Goal: Task Accomplishment & Management: Complete application form

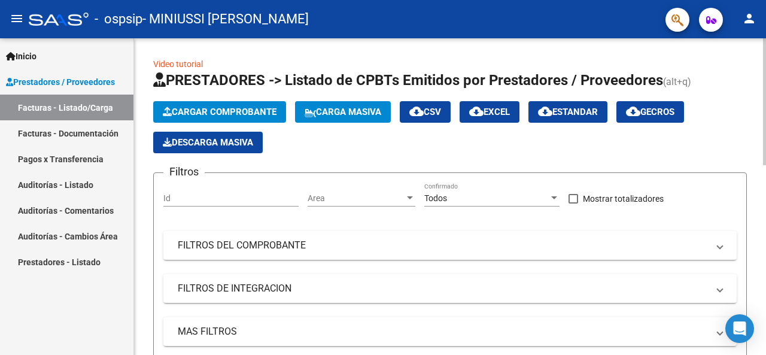
click at [232, 108] on span "Cargar Comprobante" at bounding box center [220, 112] width 114 height 11
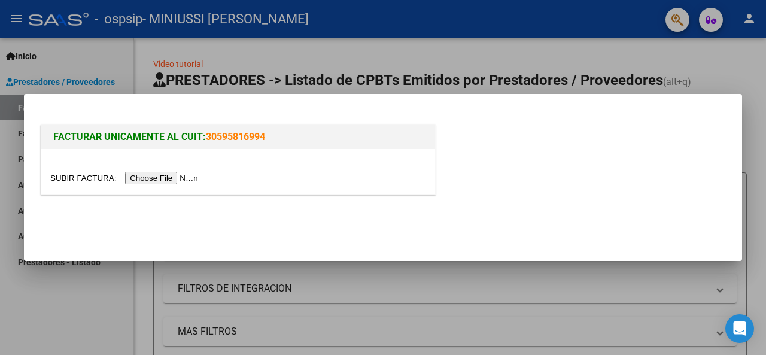
click at [333, 169] on div at bounding box center [238, 171] width 394 height 45
click at [521, 44] on div at bounding box center [383, 177] width 766 height 355
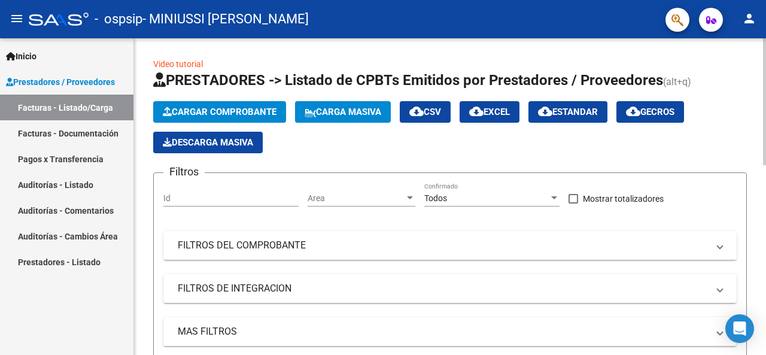
click at [201, 111] on span "Cargar Comprobante" at bounding box center [220, 112] width 114 height 11
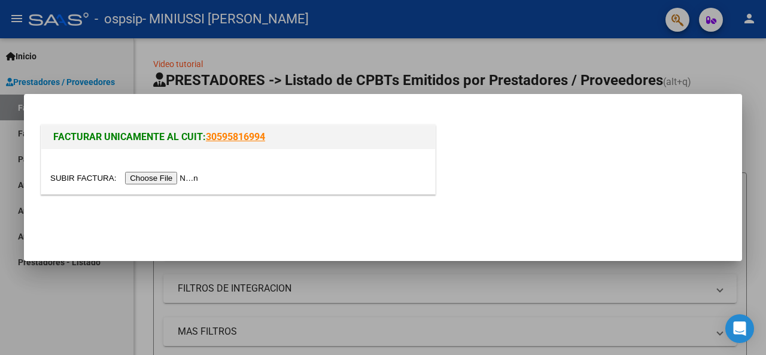
click at [171, 183] on input "file" at bounding box center [125, 178] width 151 height 13
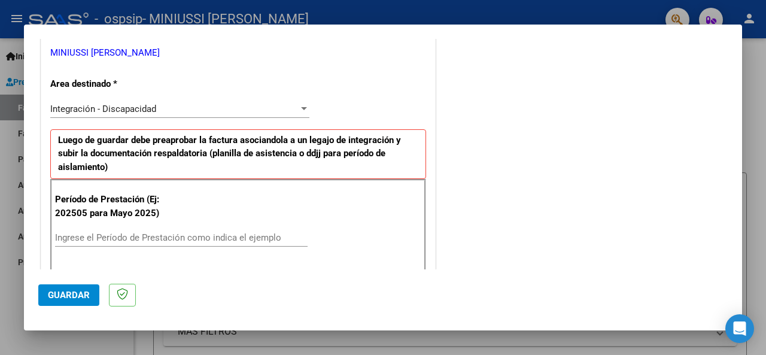
scroll to position [299, 0]
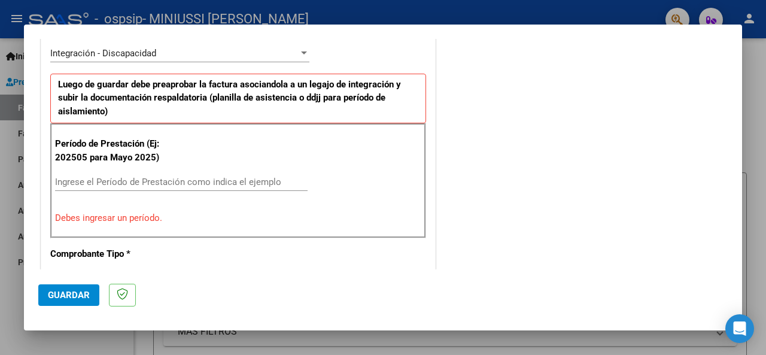
click at [138, 180] on input "Ingrese el Período de Prestación como indica el ejemplo" at bounding box center [181, 182] width 253 height 11
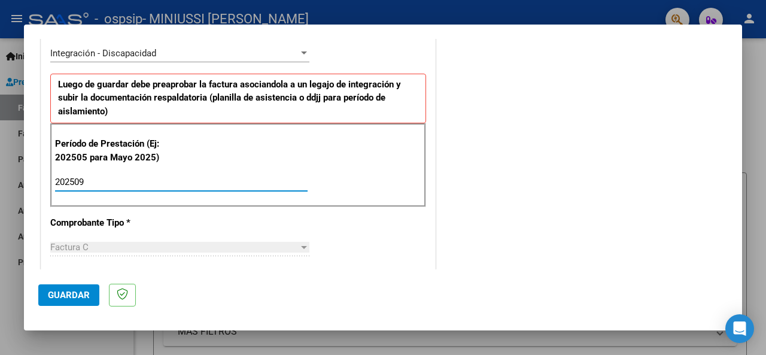
type input "202509"
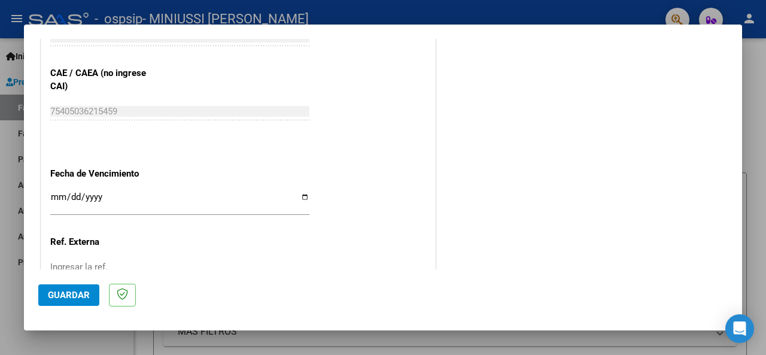
scroll to position [778, 0]
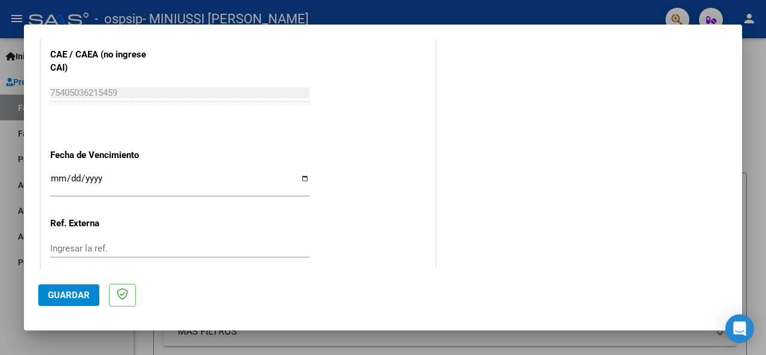
click at [300, 175] on input "Ingresar la fecha" at bounding box center [179, 183] width 259 height 19
type input "[DATE]"
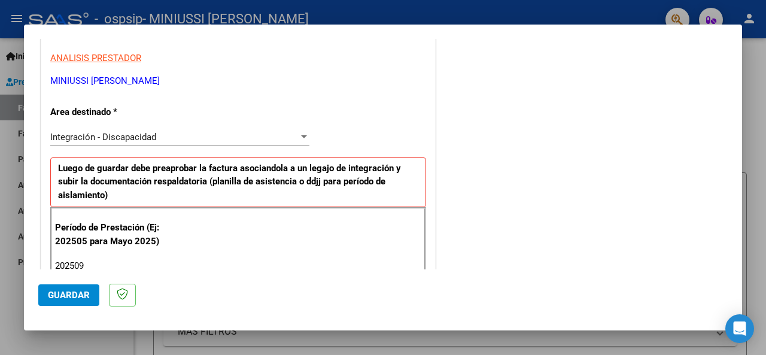
scroll to position [359, 0]
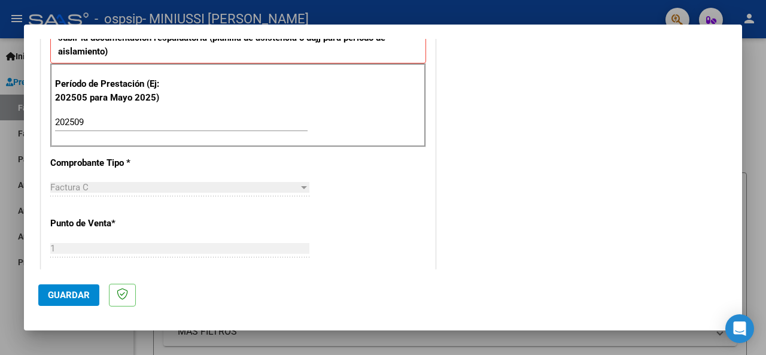
click at [57, 290] on span "Guardar" at bounding box center [69, 295] width 42 height 11
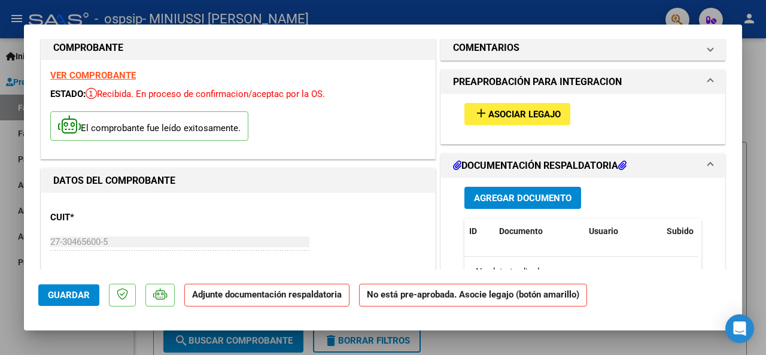
scroll to position [0, 0]
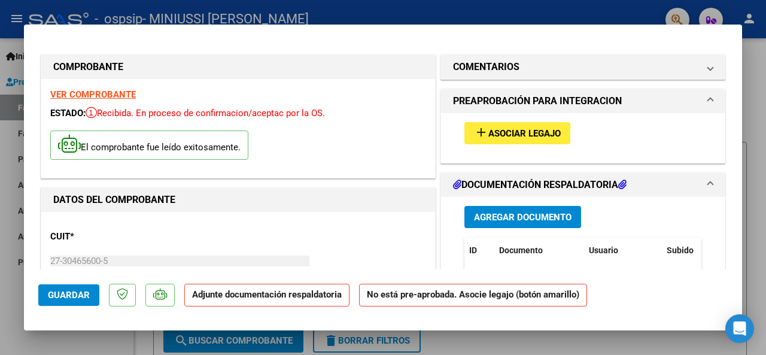
click at [509, 129] on span "Asociar Legajo" at bounding box center [524, 133] width 72 height 11
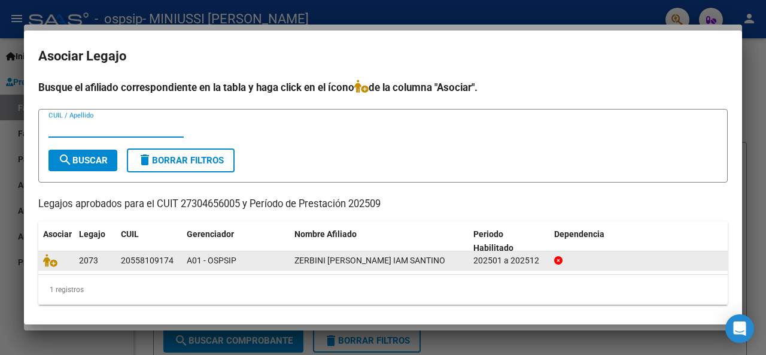
click at [104, 258] on div "2073" at bounding box center [95, 261] width 32 height 14
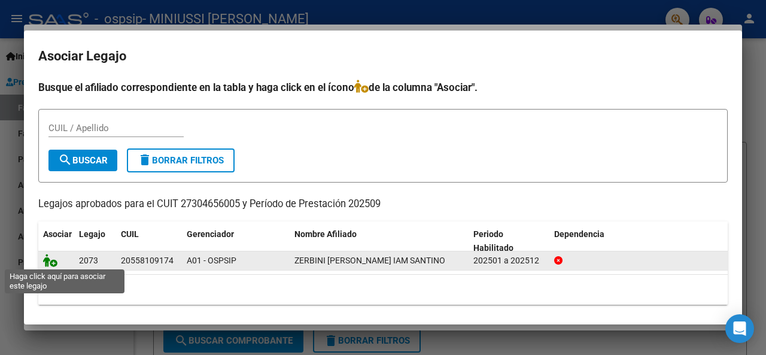
click at [48, 260] on icon at bounding box center [50, 260] width 14 height 13
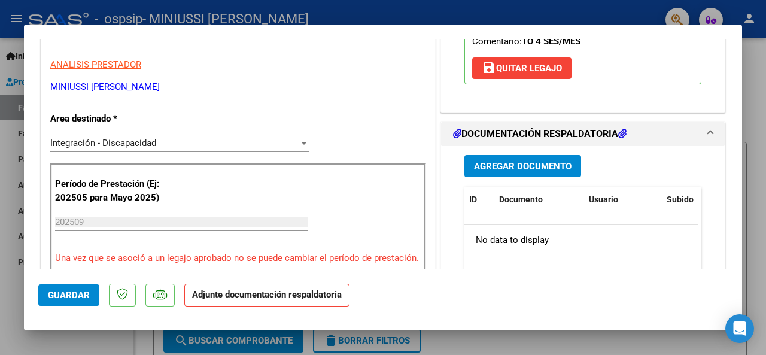
scroll to position [239, 0]
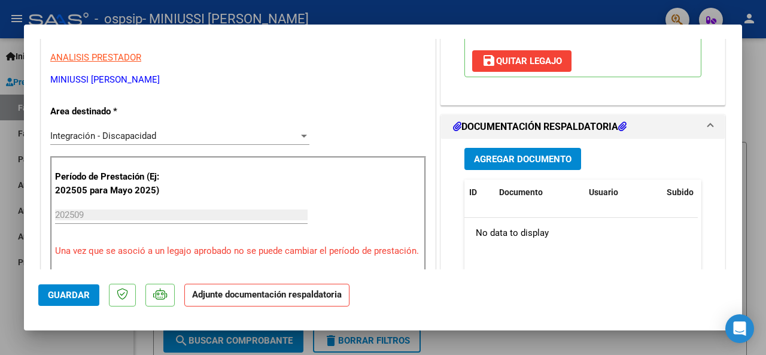
click at [509, 154] on span "Agregar Documento" at bounding box center [523, 159] width 98 height 11
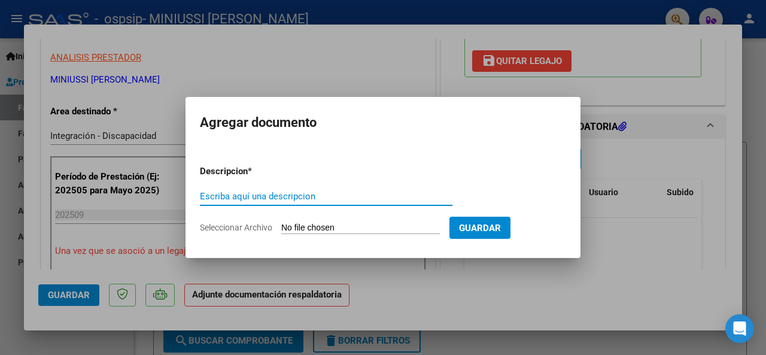
click at [293, 226] on input "Seleccionar Archivo" at bounding box center [360, 228] width 159 height 11
click at [242, 196] on input "Escriba aquí una descripcion" at bounding box center [326, 196] width 253 height 11
click at [312, 225] on input "Seleccionar Archivo" at bounding box center [360, 228] width 159 height 11
type input "C:\fakepath\ASISTENCIA SEPTIEMBRE.pdf"
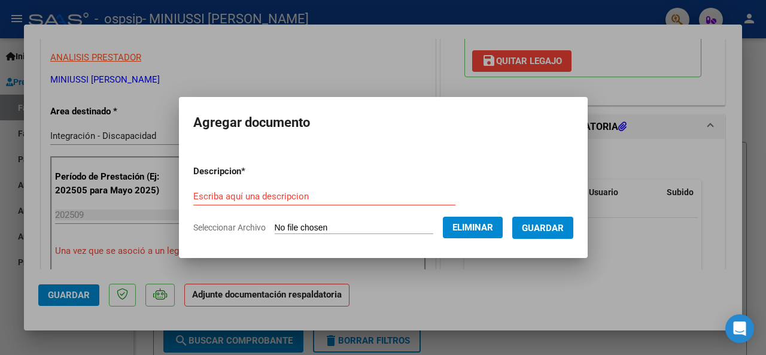
click at [539, 223] on span "Guardar" at bounding box center [543, 228] width 42 height 11
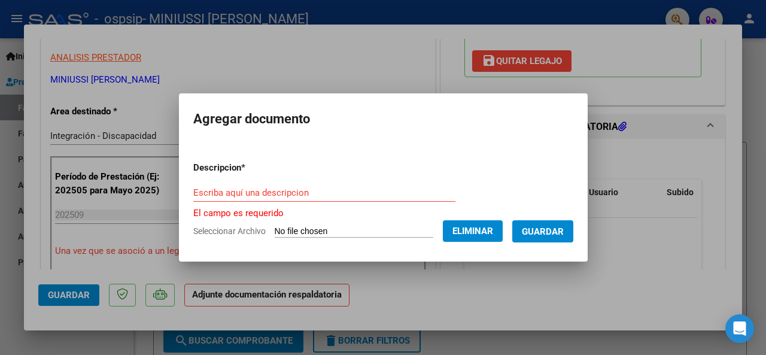
click at [542, 228] on span "Guardar" at bounding box center [543, 231] width 42 height 11
click at [290, 191] on input "Escriba aquí una descripcion" at bounding box center [324, 192] width 262 height 11
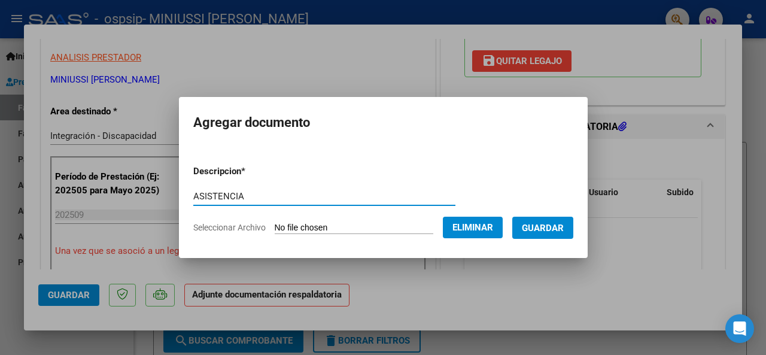
type input "ASISTENCIA"
click at [545, 224] on span "Guardar" at bounding box center [543, 228] width 42 height 11
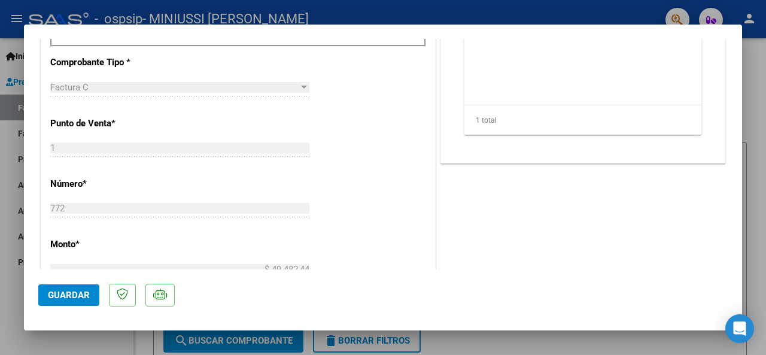
scroll to position [479, 0]
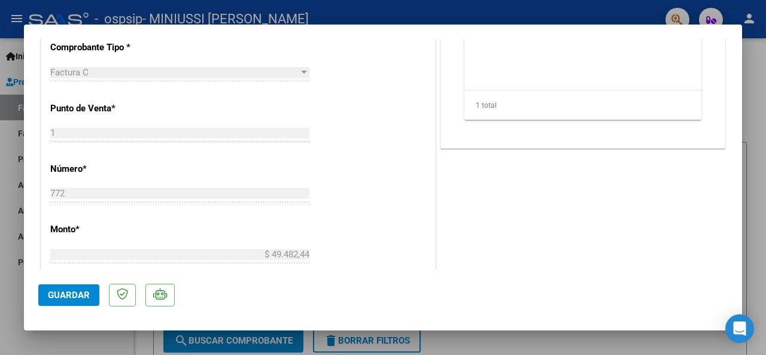
click at [54, 288] on button "Guardar" at bounding box center [68, 295] width 61 height 22
click at [71, 296] on span "Guardar" at bounding box center [69, 295] width 42 height 11
